Goal: Navigation & Orientation: Find specific page/section

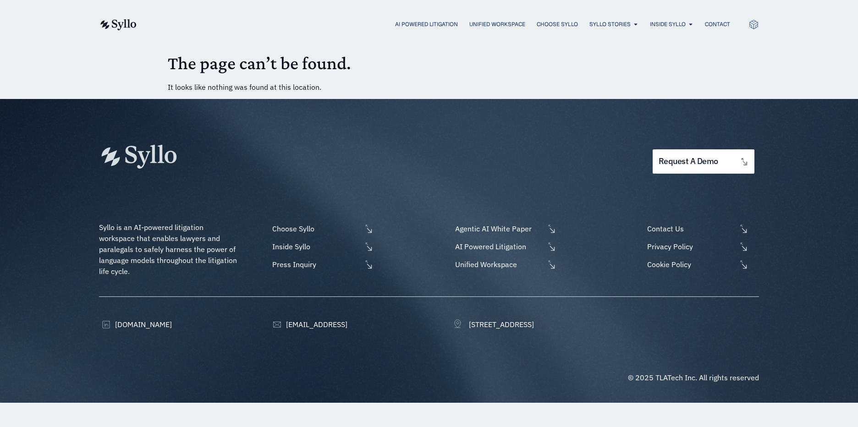
click at [124, 24] on img at bounding box center [118, 24] width 38 height 11
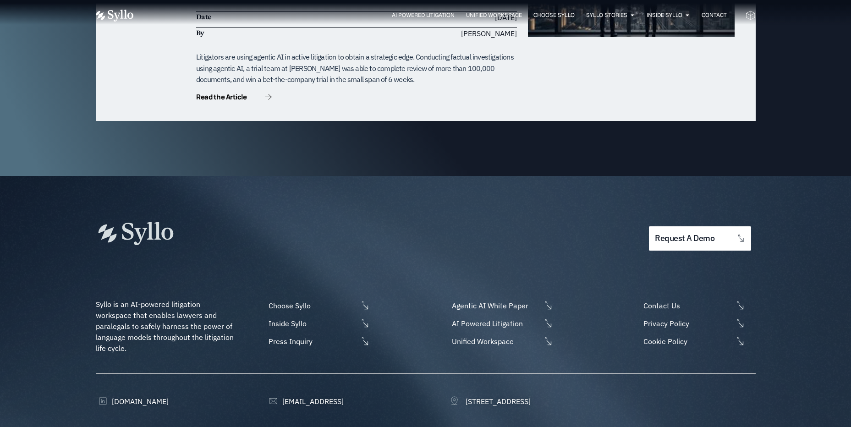
scroll to position [2932, 0]
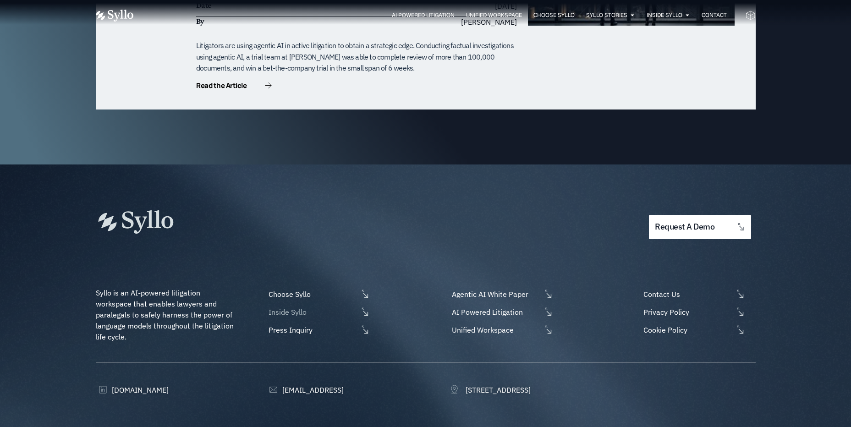
click at [294, 307] on span "Inside Syllo" at bounding box center [312, 312] width 92 height 11
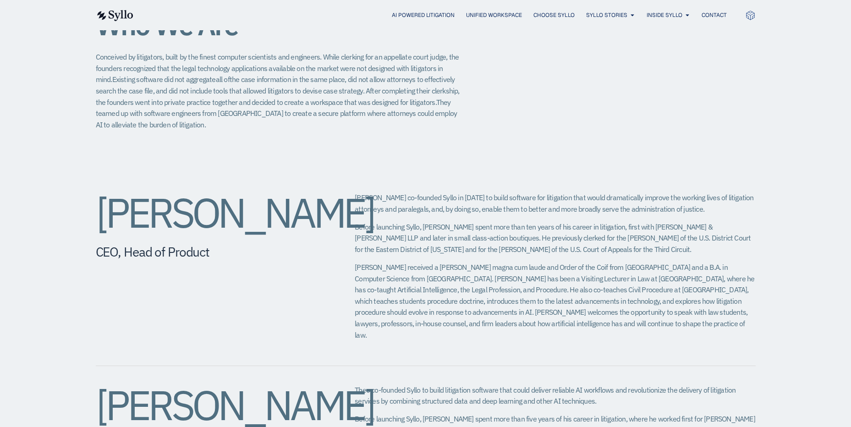
scroll to position [229, 0]
drag, startPoint x: 224, startPoint y: 266, endPoint x: 104, endPoint y: 219, distance: 129.0
click at [104, 219] on h2 "[PERSON_NAME]" at bounding box center [207, 213] width 223 height 41
drag, startPoint x: 104, startPoint y: 219, endPoint x: 148, endPoint y: 216, distance: 43.6
copy h2 "[PERSON_NAME]"
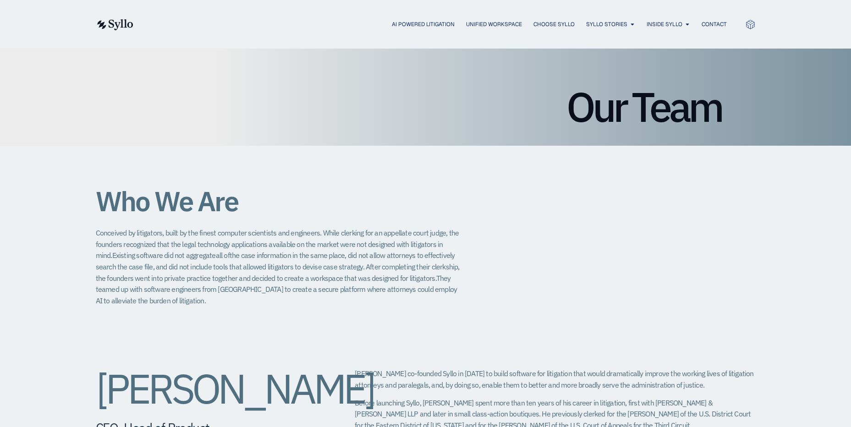
scroll to position [0, 0]
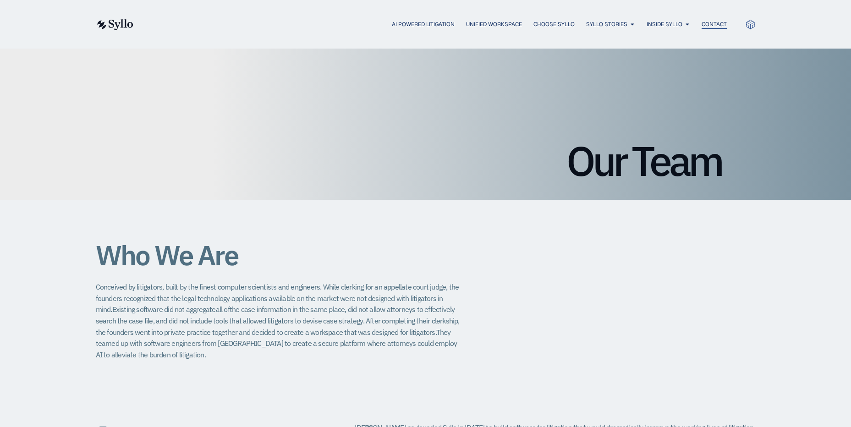
click at [714, 24] on span "Contact" at bounding box center [714, 24] width 25 height 8
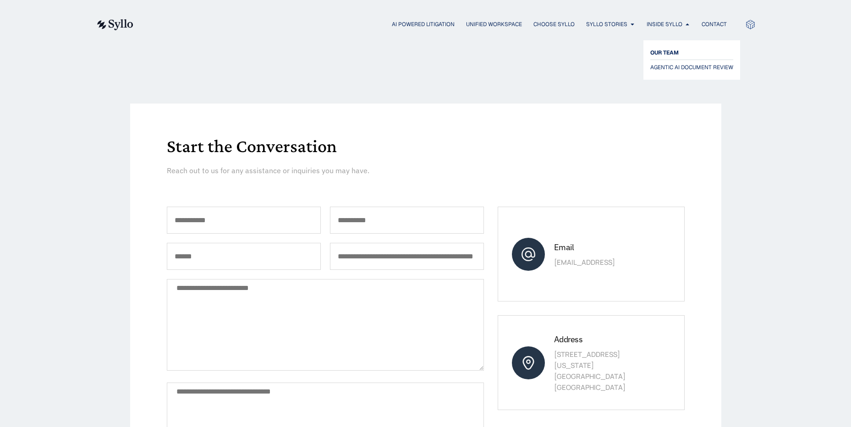
click at [665, 51] on span "OUR TEAM" at bounding box center [664, 52] width 28 height 11
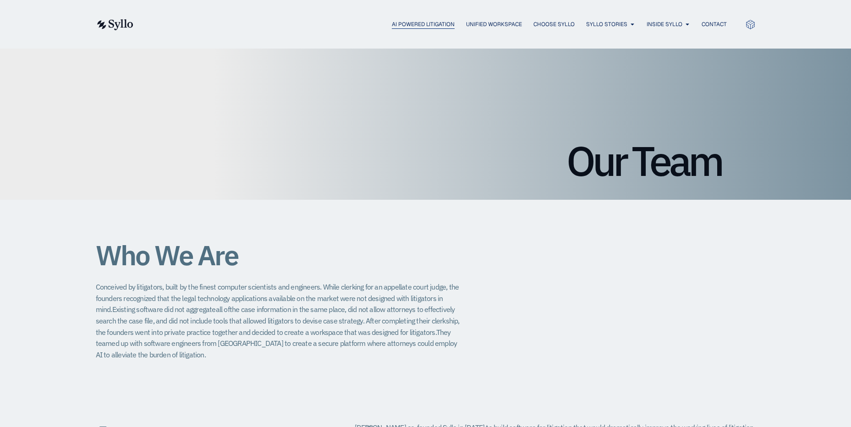
click at [412, 26] on span "AI Powered Litigation" at bounding box center [423, 24] width 63 height 8
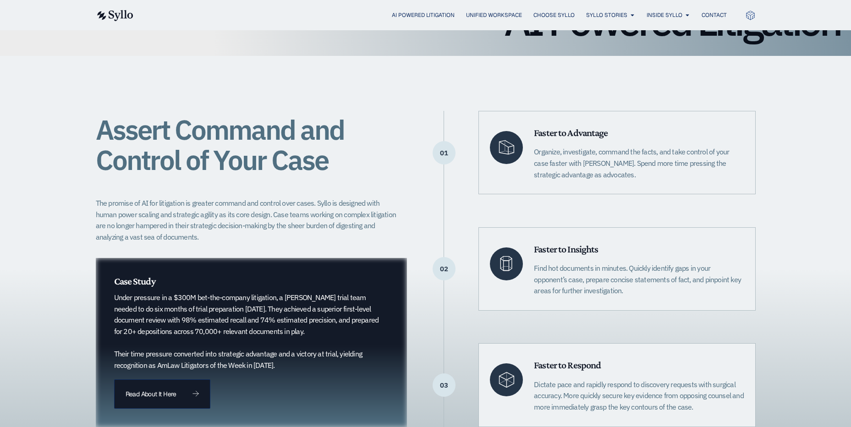
scroll to position [92, 0]
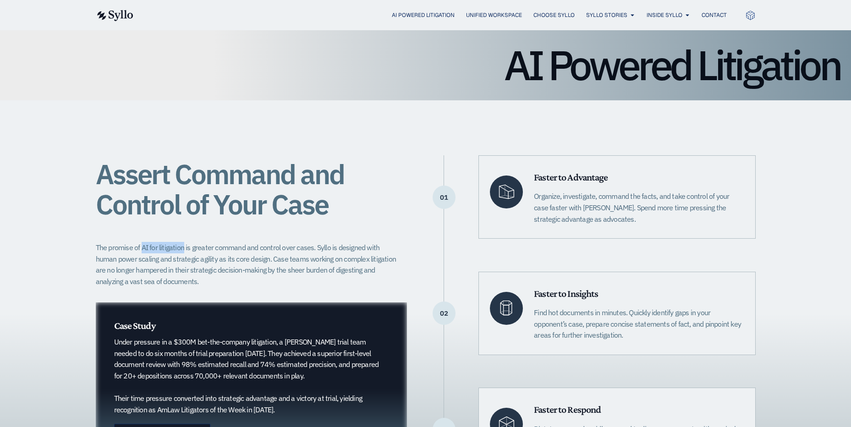
drag, startPoint x: 141, startPoint y: 247, endPoint x: 182, endPoint y: 247, distance: 41.2
click at [182, 247] on p "The promise of AI for litigation is greater command and control over cases. Syl…" at bounding box center [249, 264] width 306 height 45
copy p "AI for litigation"
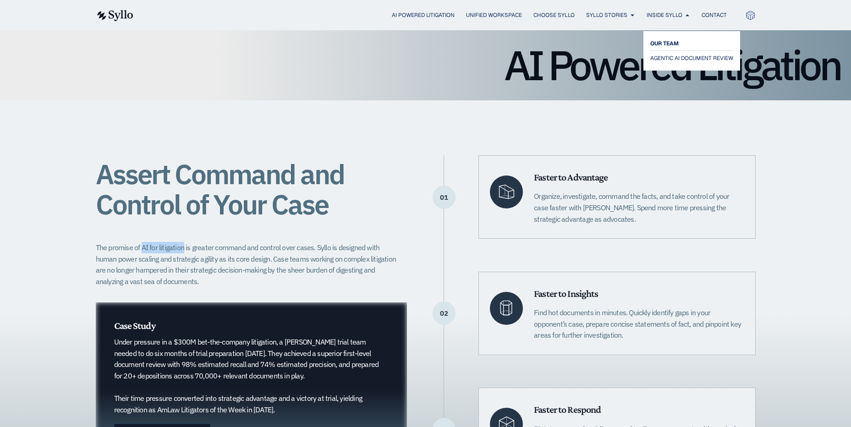
click at [668, 45] on span "OUR TEAM" at bounding box center [664, 43] width 28 height 11
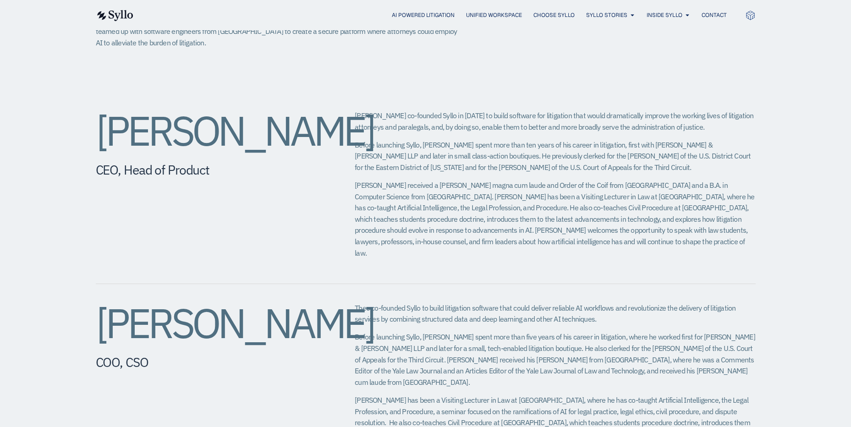
scroll to position [367, 0]
